Goal: Navigation & Orientation: Find specific page/section

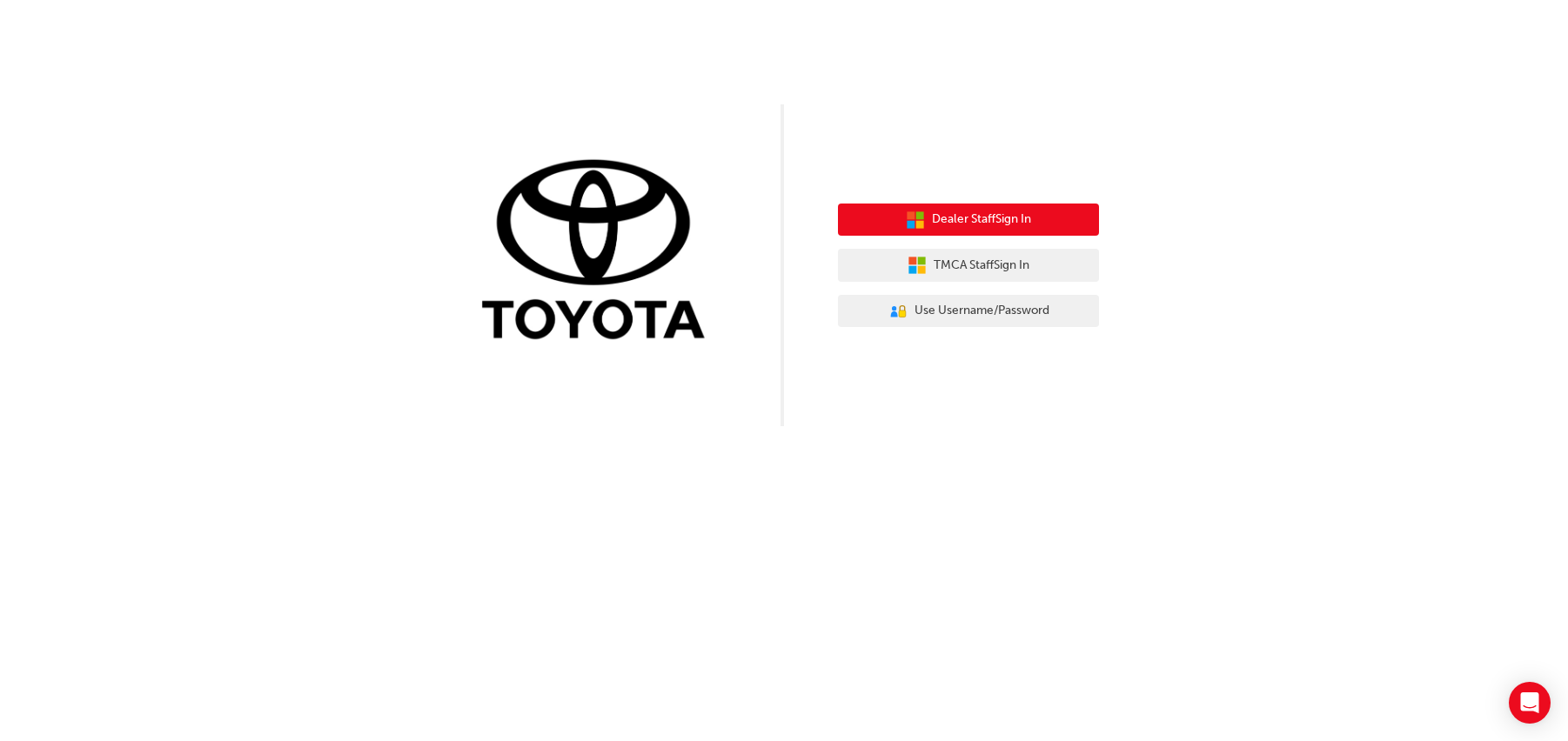
click at [1039, 219] on button "Dealer Staff Sign In" at bounding box center [969, 219] width 261 height 33
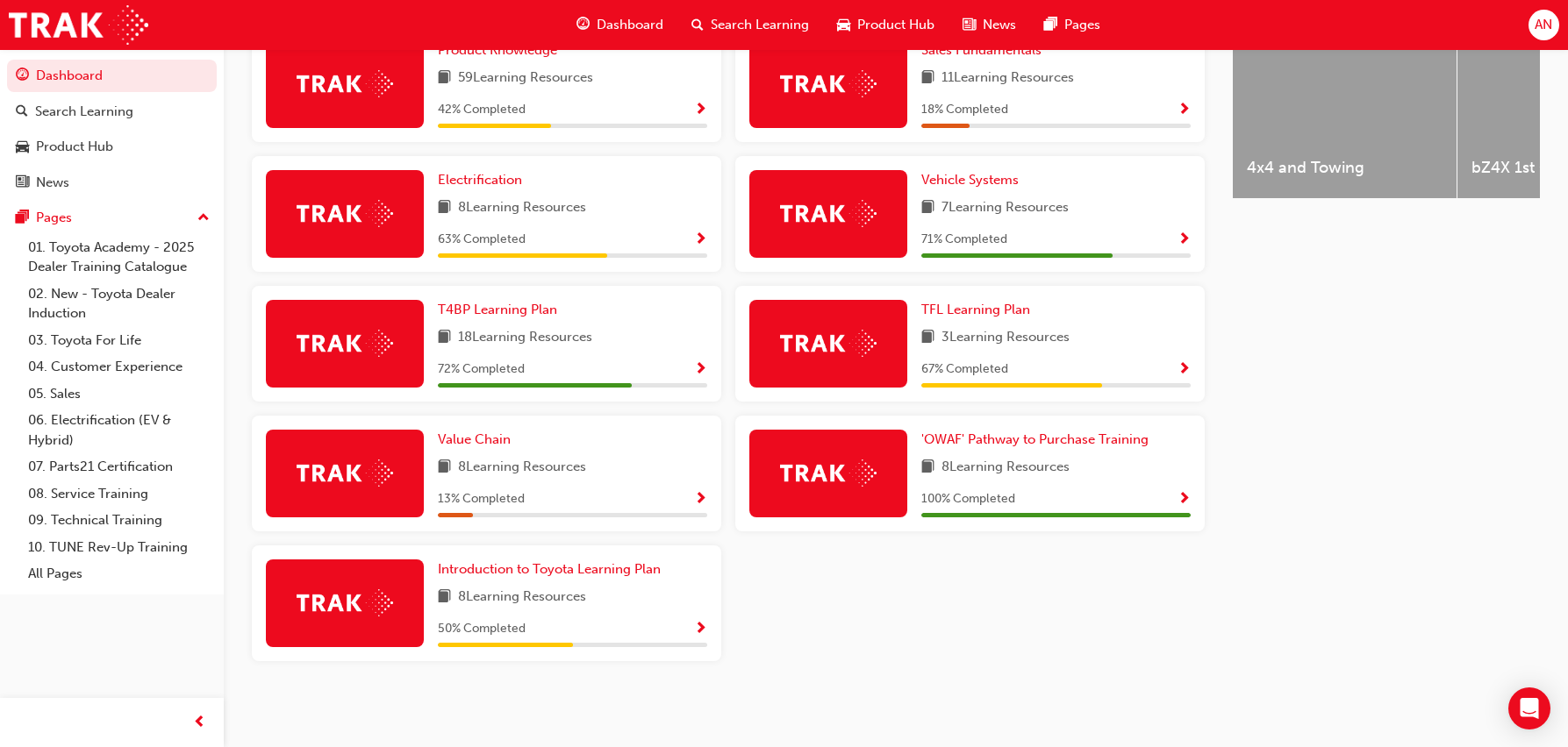
scroll to position [680, 0]
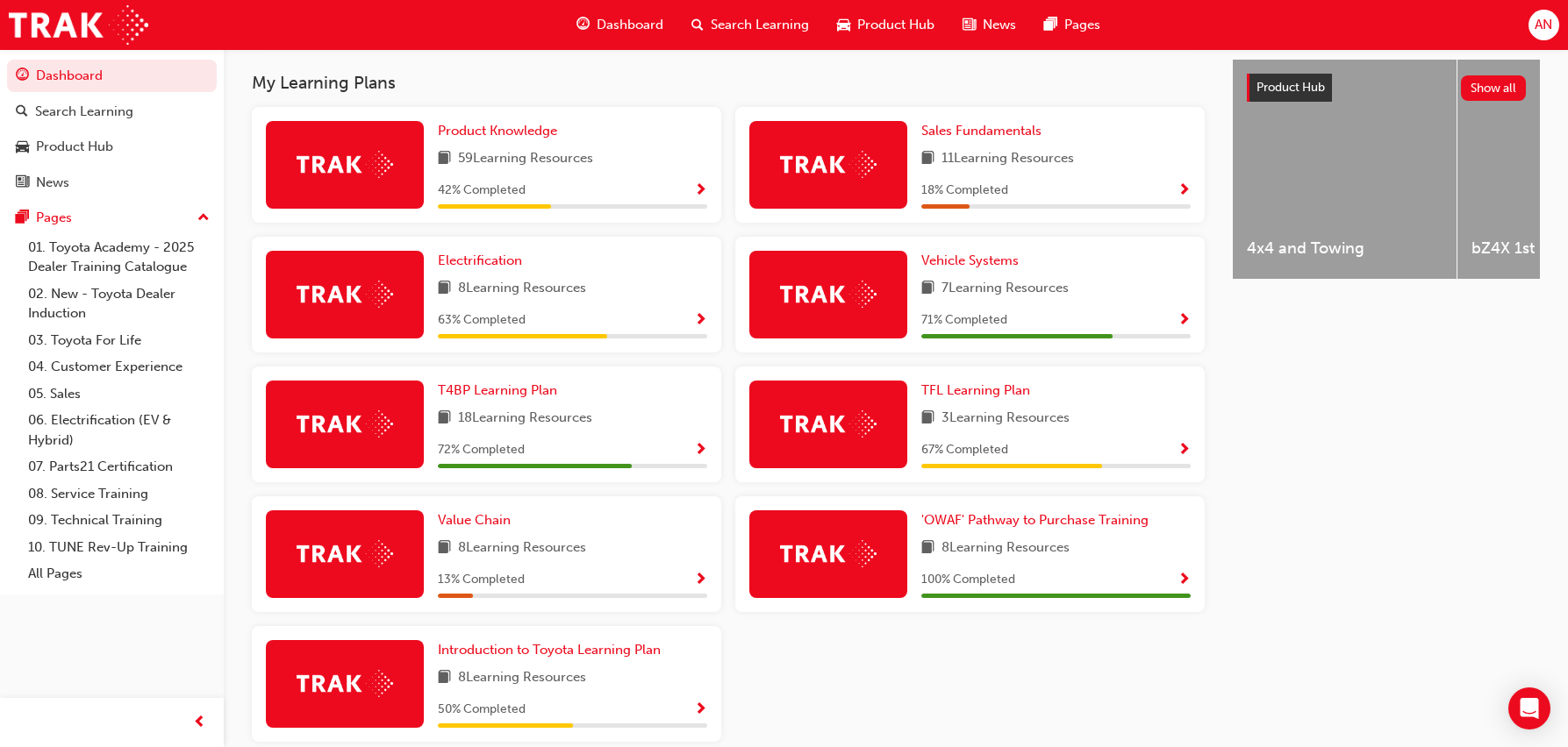
click at [704, 198] on span "Show Progress" at bounding box center [700, 191] width 13 height 16
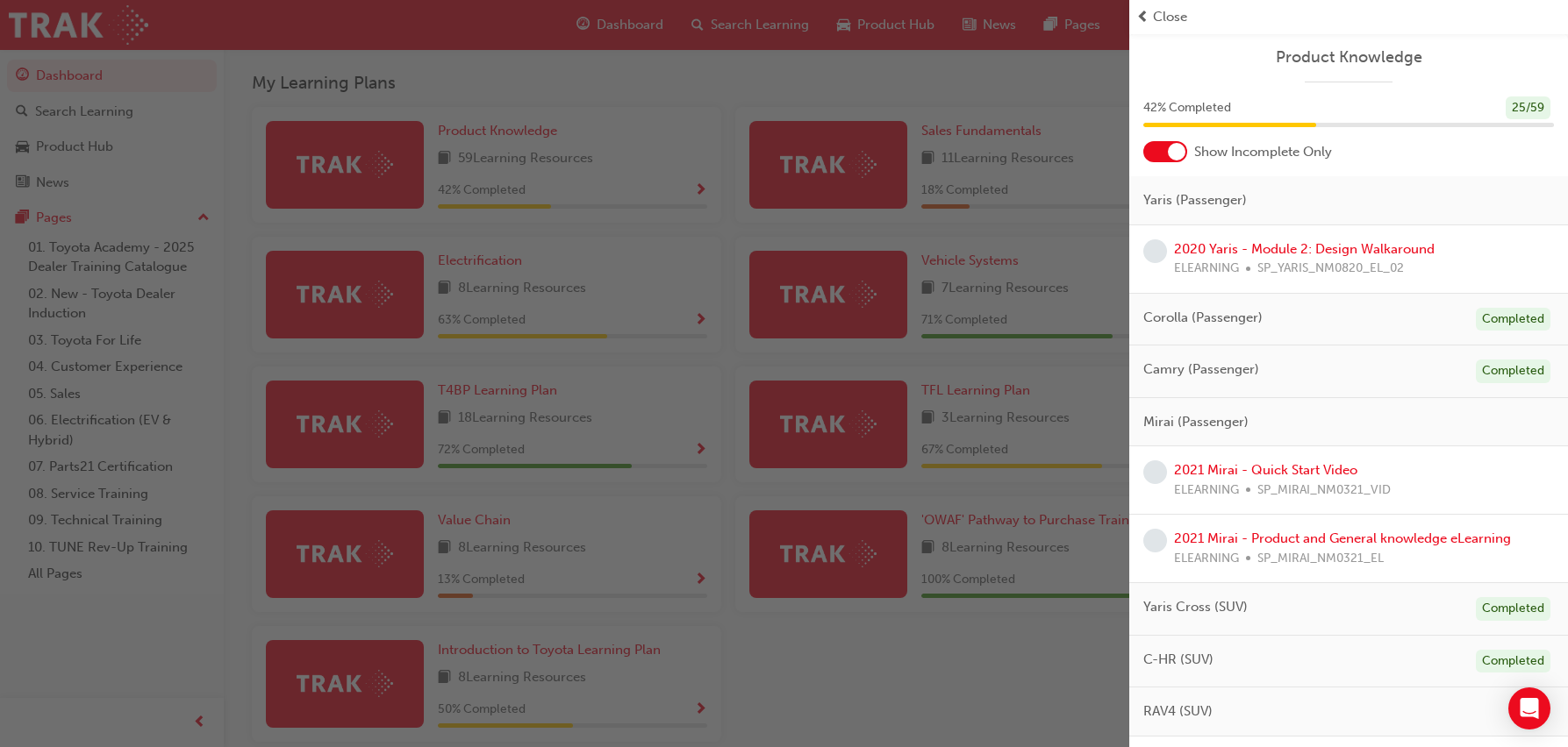
click at [768, 59] on div "button" at bounding box center [565, 373] width 1129 height 747
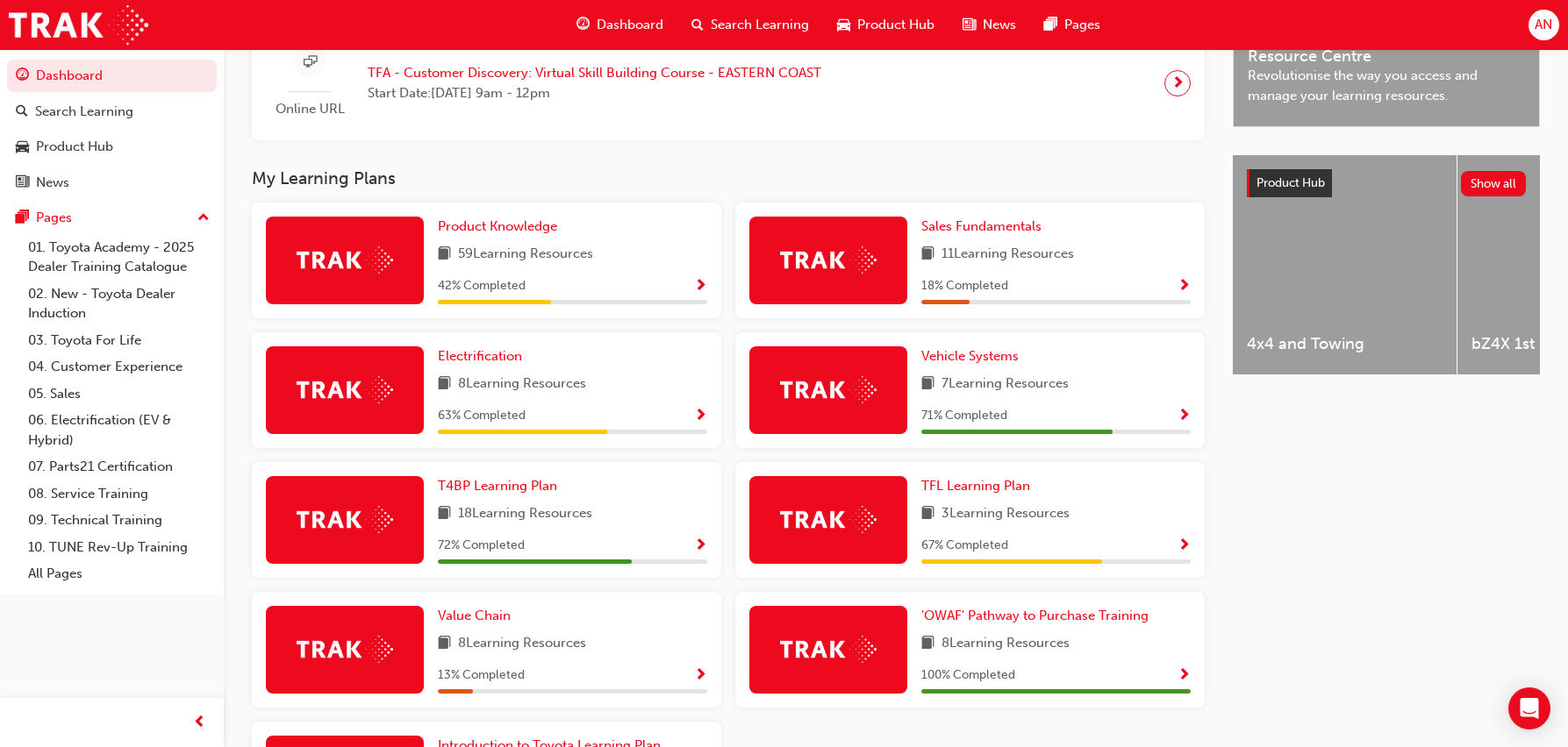
scroll to position [592, 0]
